Goal: Task Accomplishment & Management: Use online tool/utility

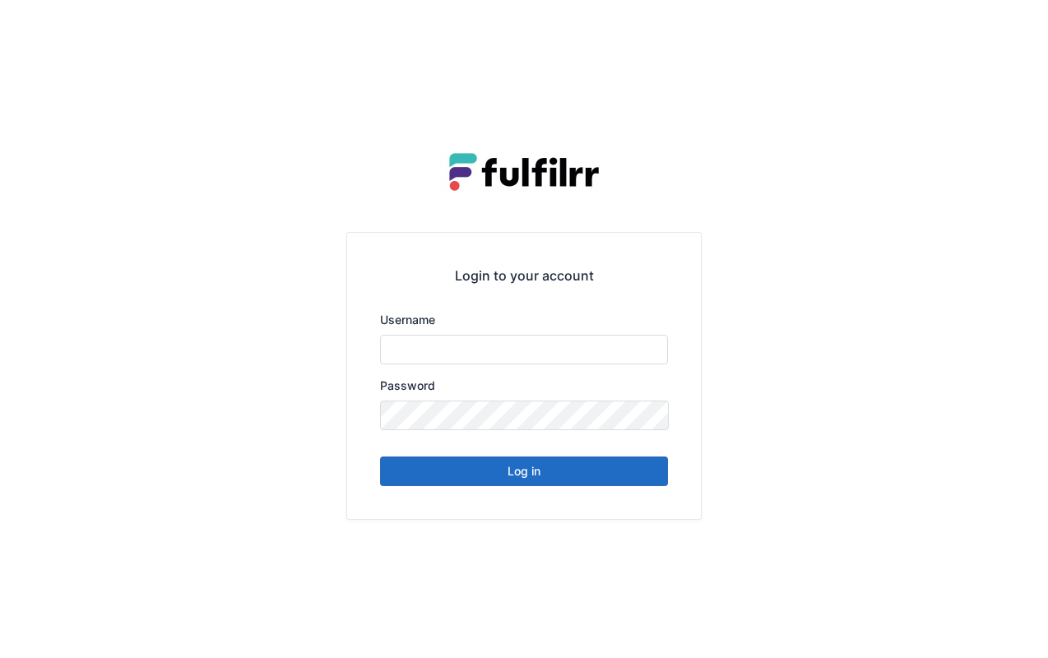
type input "*******"
click at [573, 464] on button "Log in" at bounding box center [524, 472] width 288 height 30
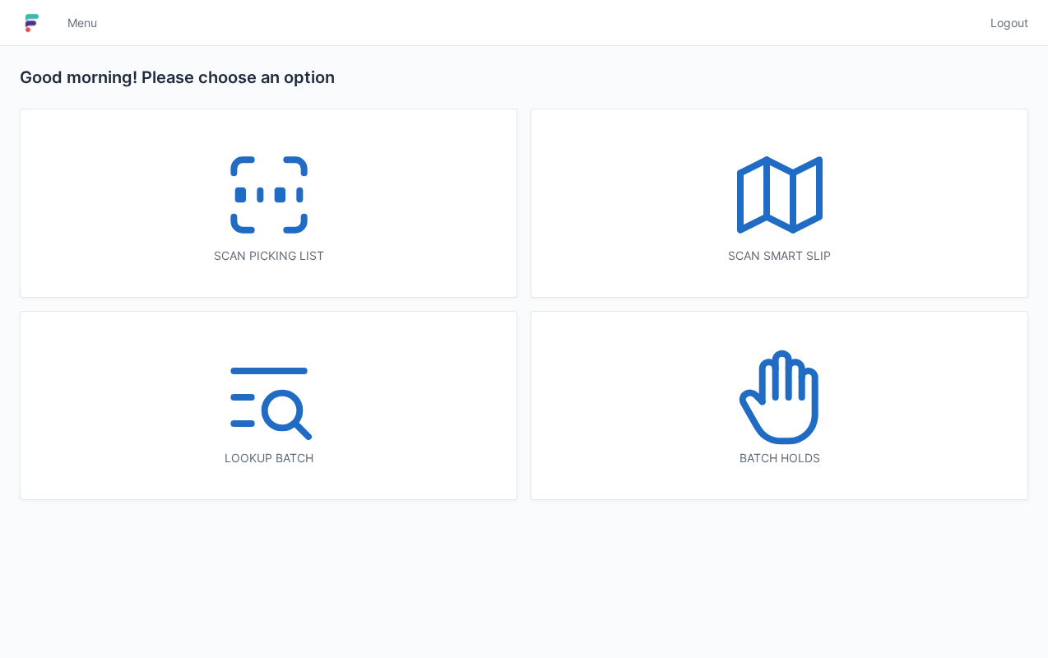
click at [400, 237] on div "Scan picking list" at bounding box center [269, 203] width 496 height 188
